Goal: Navigation & Orientation: Find specific page/section

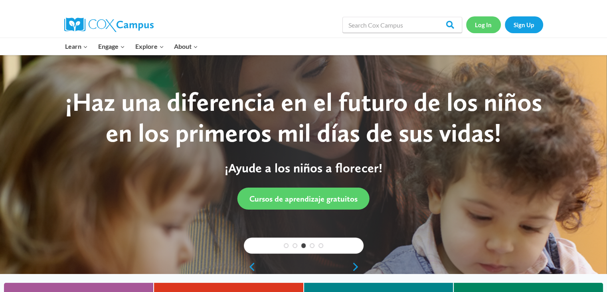
click at [484, 27] on link "Log In" at bounding box center [483, 24] width 35 height 16
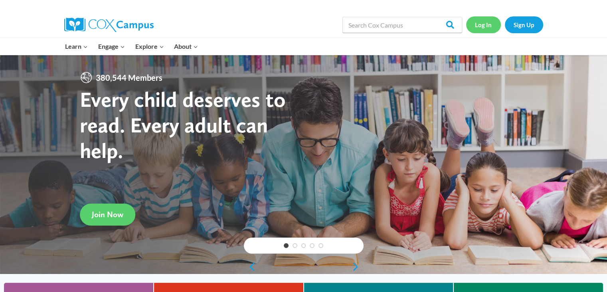
click at [448, 28] on link "Log In" at bounding box center [483, 24] width 35 height 16
click at [482, 26] on link "Log In" at bounding box center [483, 24] width 35 height 16
